Goal: Task Accomplishment & Management: Manage account settings

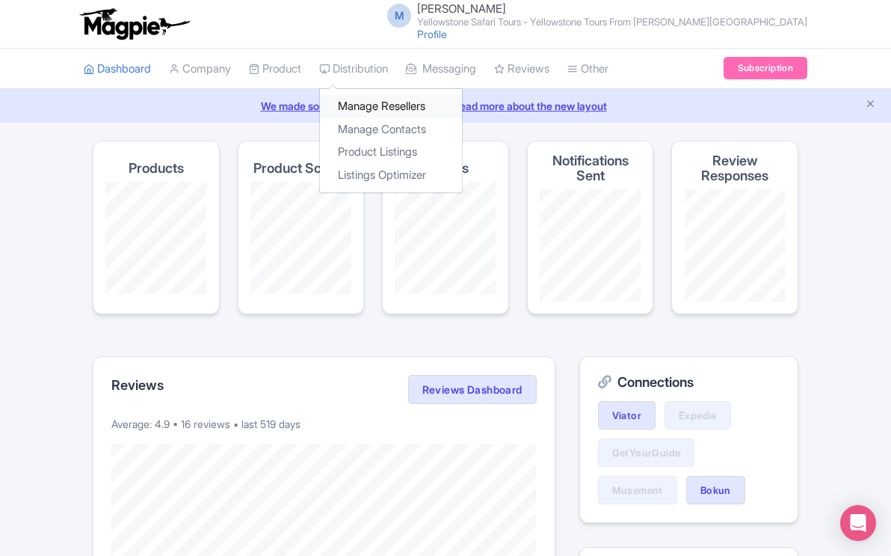
click at [373, 103] on link "Manage Resellers" at bounding box center [391, 106] width 142 height 23
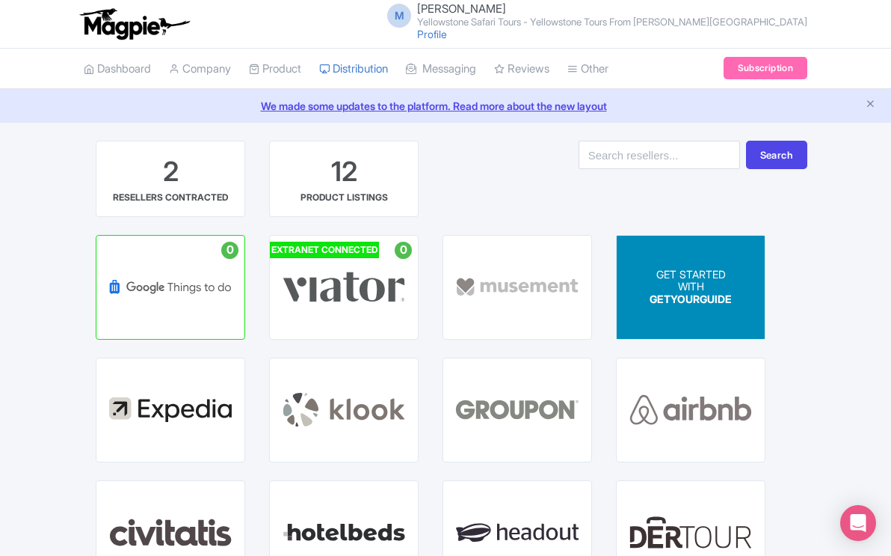
click at [687, 287] on p "WITH" at bounding box center [691, 286] width 82 height 13
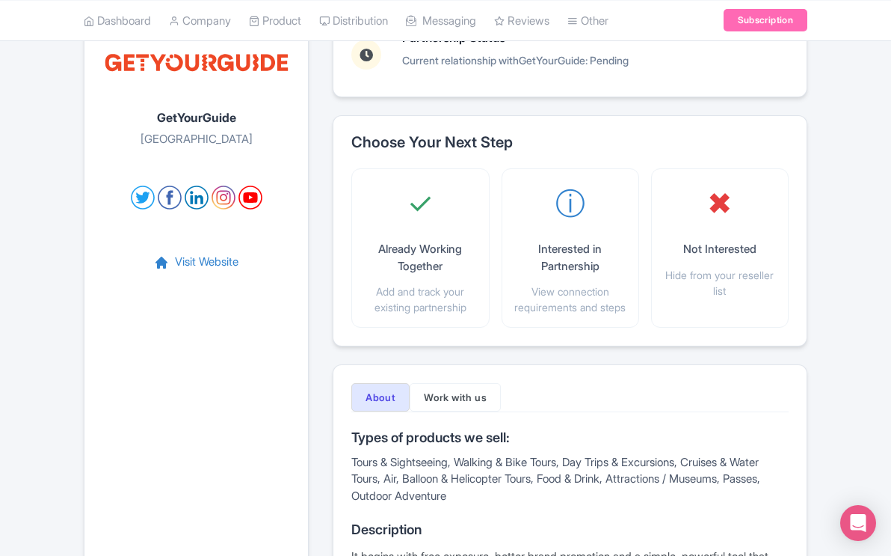
scroll to position [138, 0]
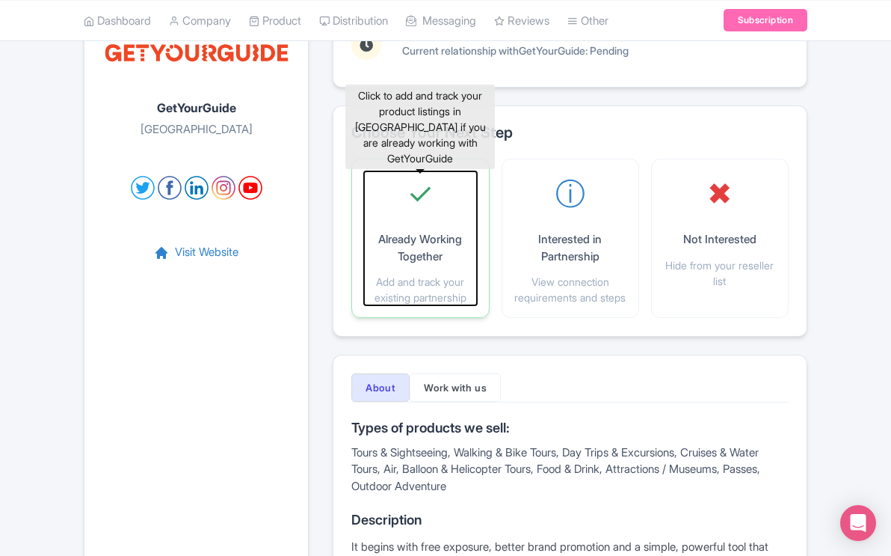
click at [429, 236] on p "Already Working Together" at bounding box center [420, 248] width 112 height 34
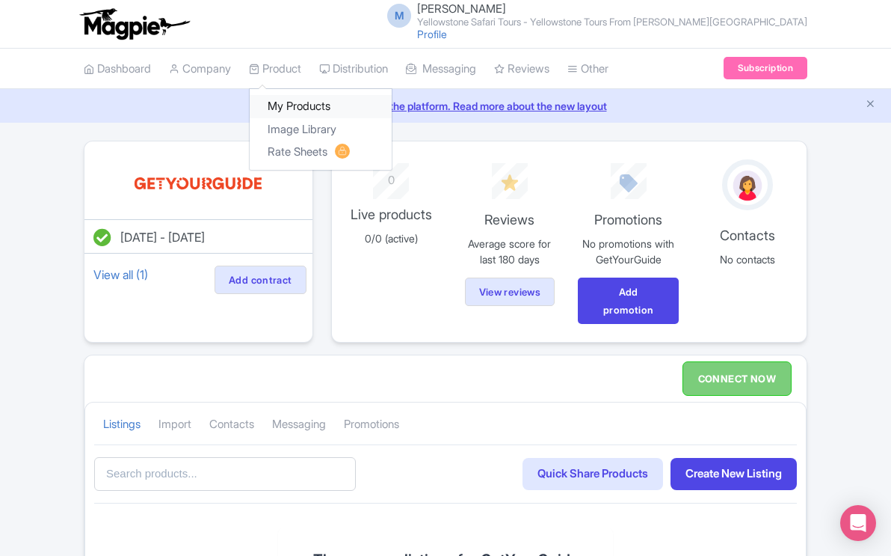
click at [298, 103] on link "My Products" at bounding box center [321, 106] width 142 height 23
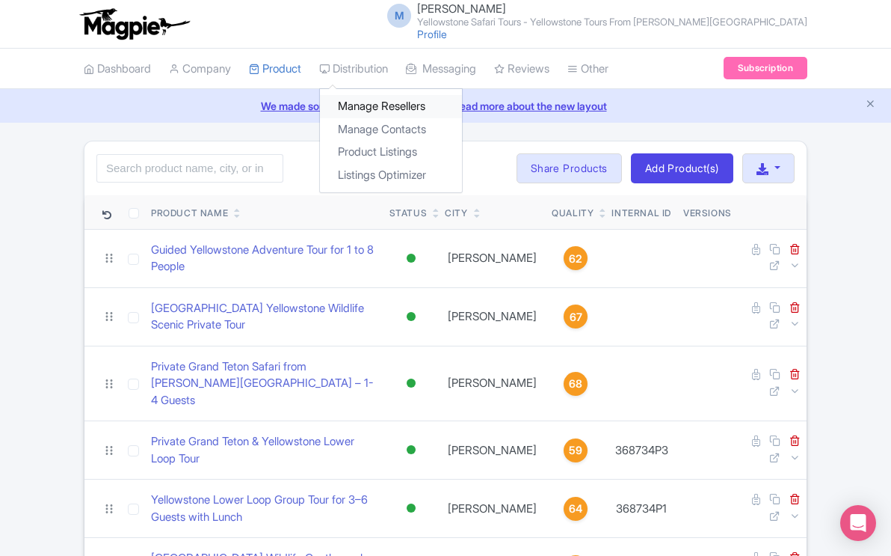
click at [383, 105] on link "Manage Resellers" at bounding box center [391, 106] width 142 height 23
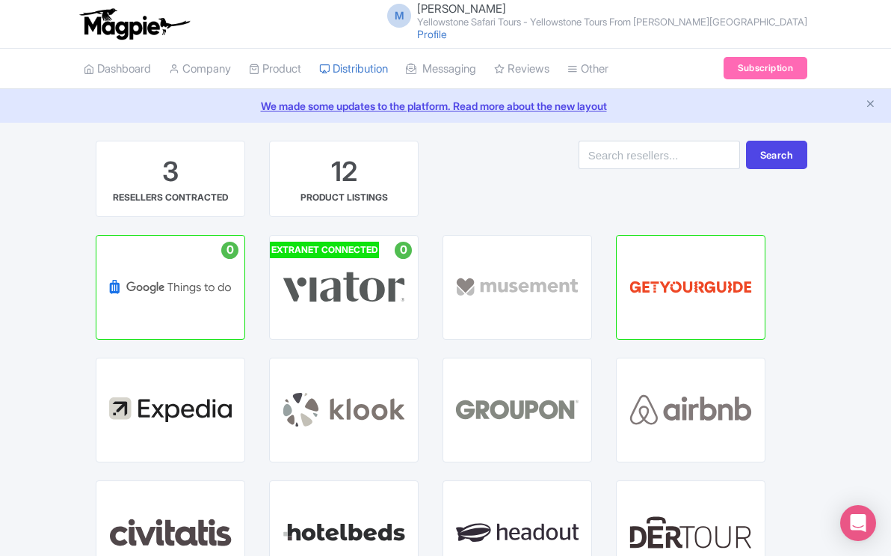
scroll to position [7, 0]
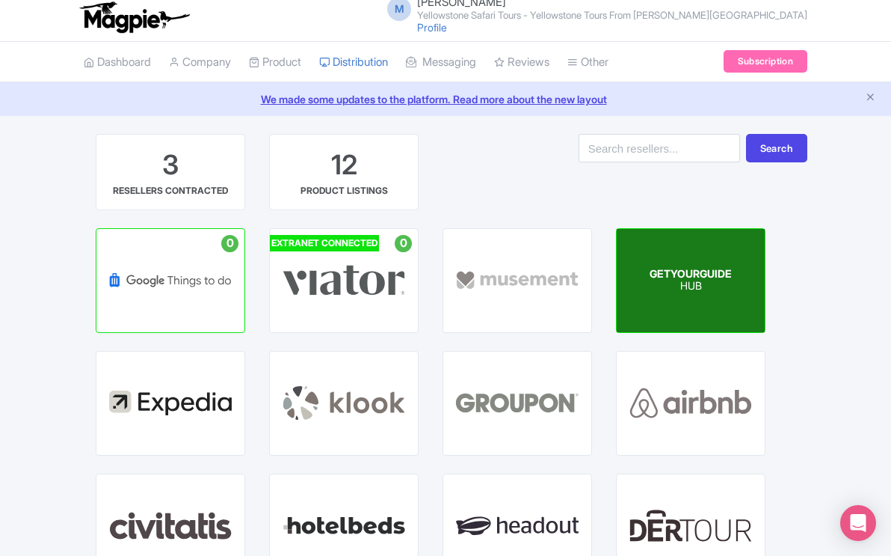
click at [718, 292] on p "HUB" at bounding box center [691, 286] width 82 height 13
